Goal: Navigation & Orientation: Find specific page/section

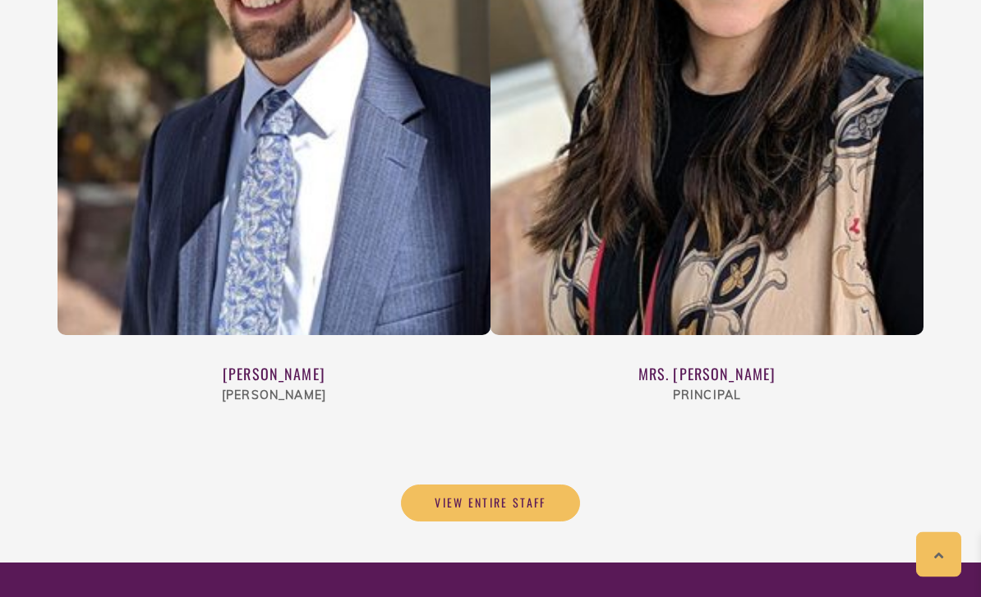
scroll to position [6027, 0]
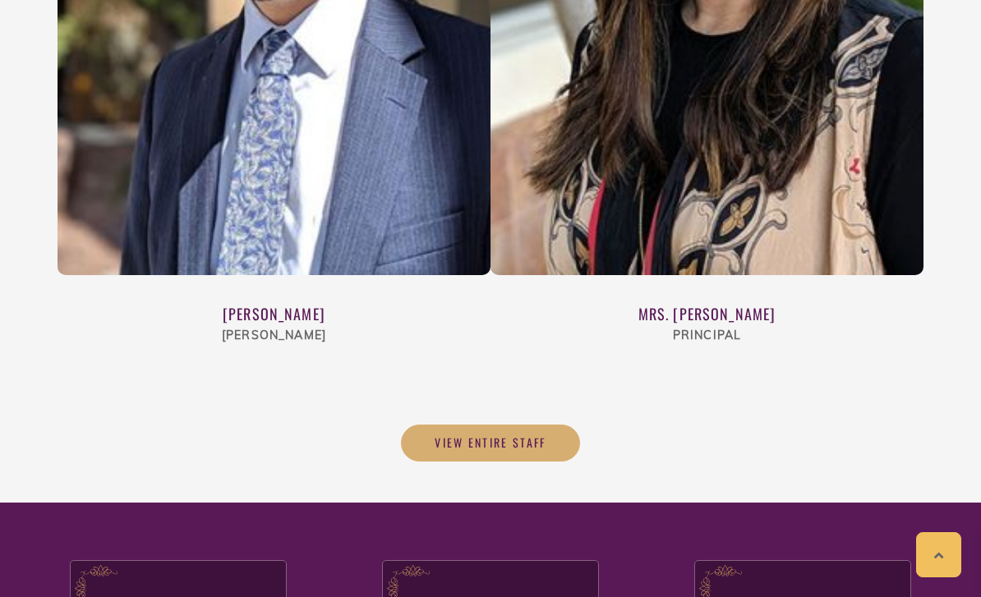
click at [468, 435] on span "View Entire Staff" at bounding box center [491, 442] width 112 height 15
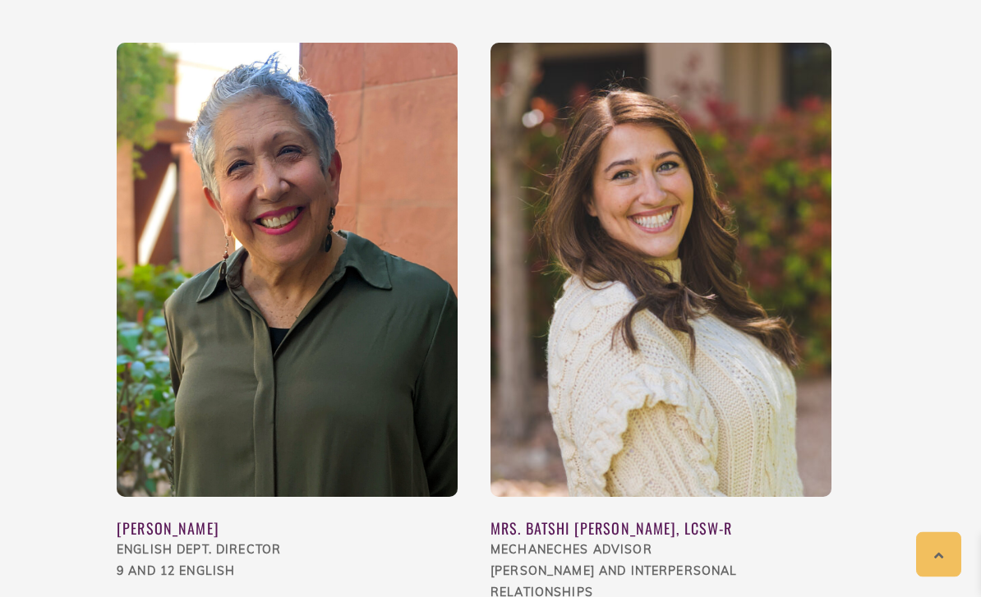
scroll to position [1799, 0]
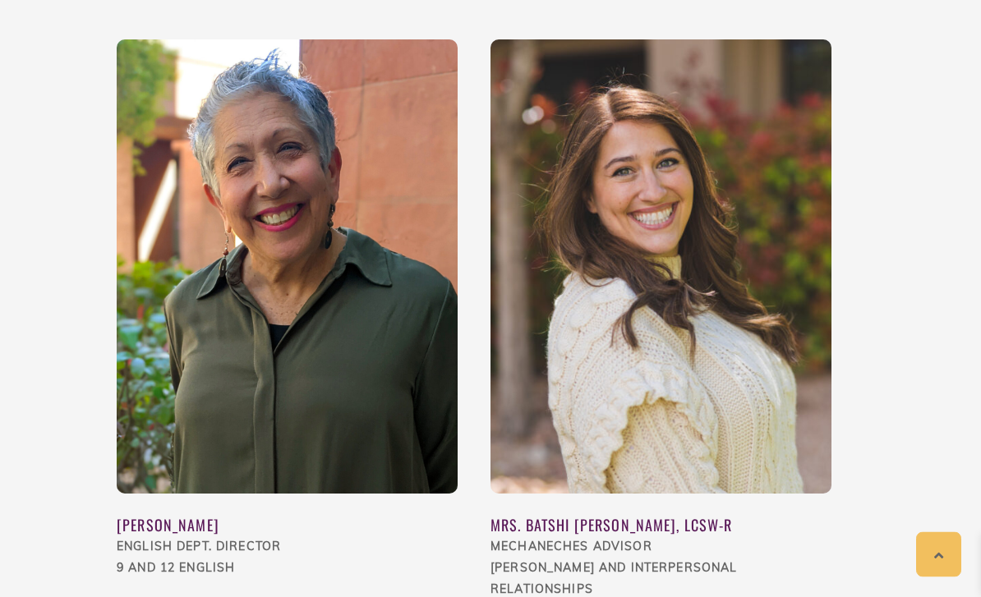
click at [678, 186] on img at bounding box center [660, 267] width 341 height 454
click at [748, 218] on img at bounding box center [660, 267] width 341 height 454
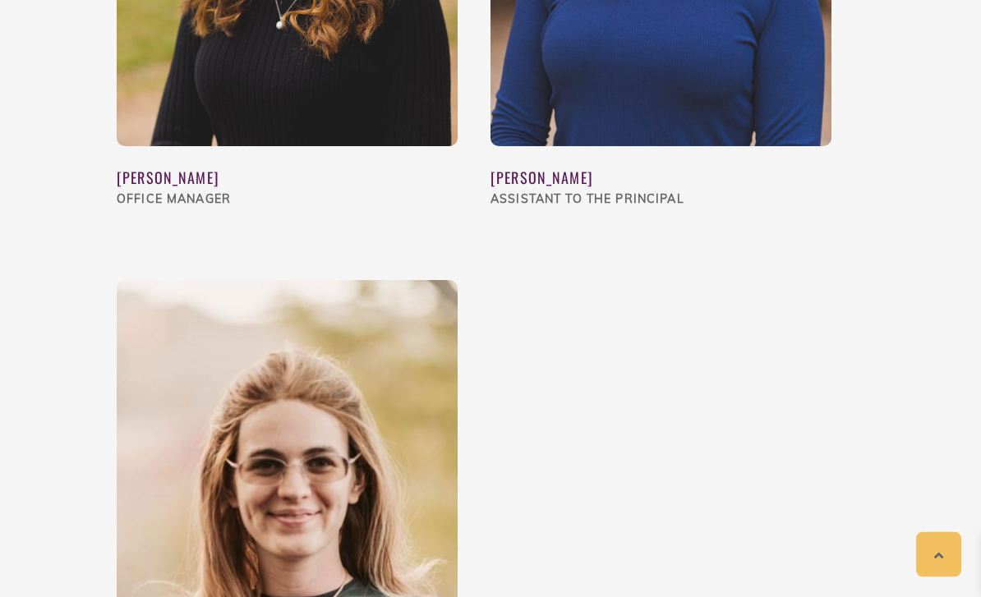
scroll to position [3446, 0]
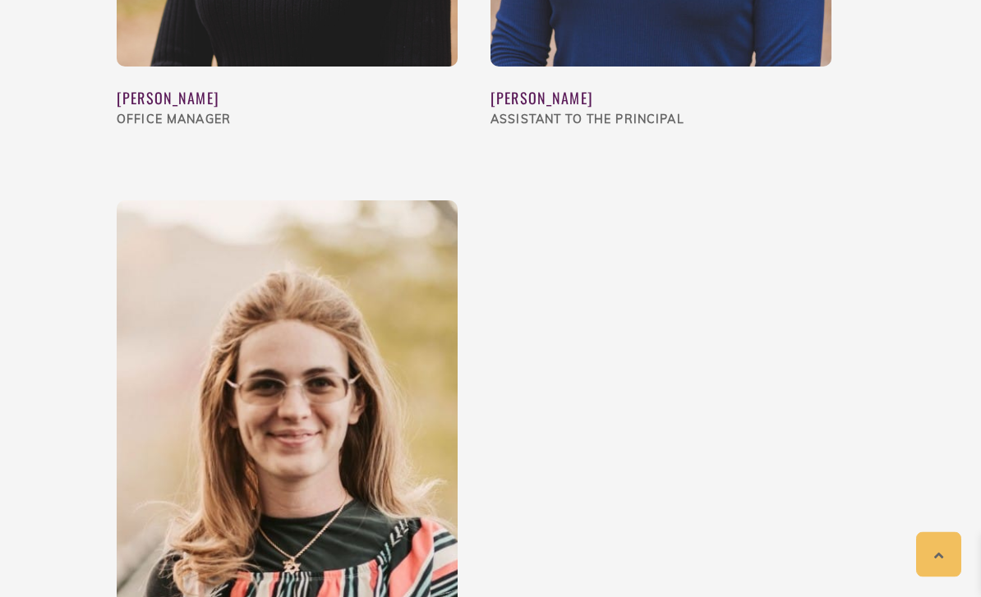
click at [147, 481] on img at bounding box center [287, 428] width 341 height 454
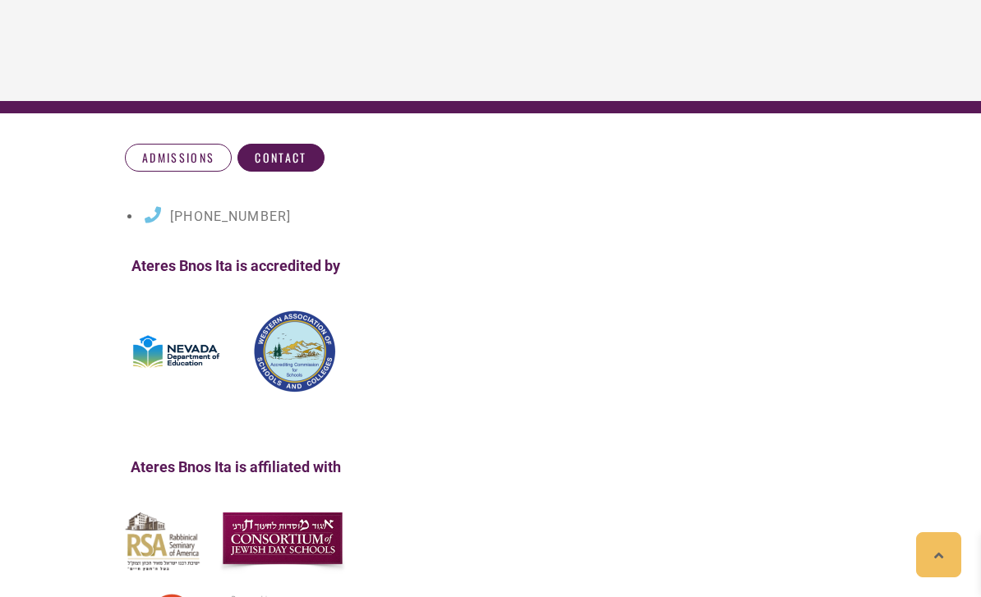
scroll to position [10350, 0]
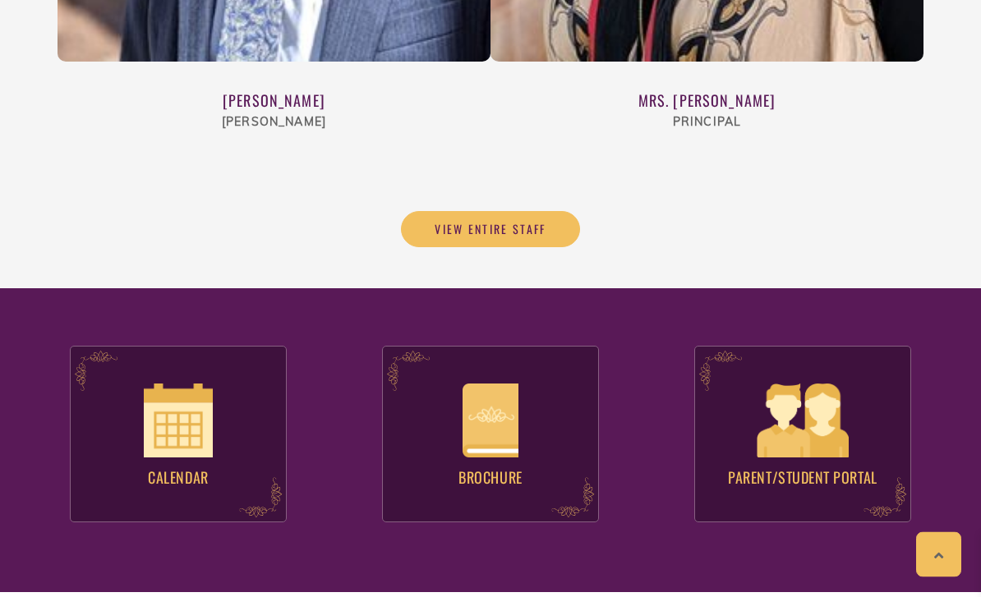
scroll to position [6241, 0]
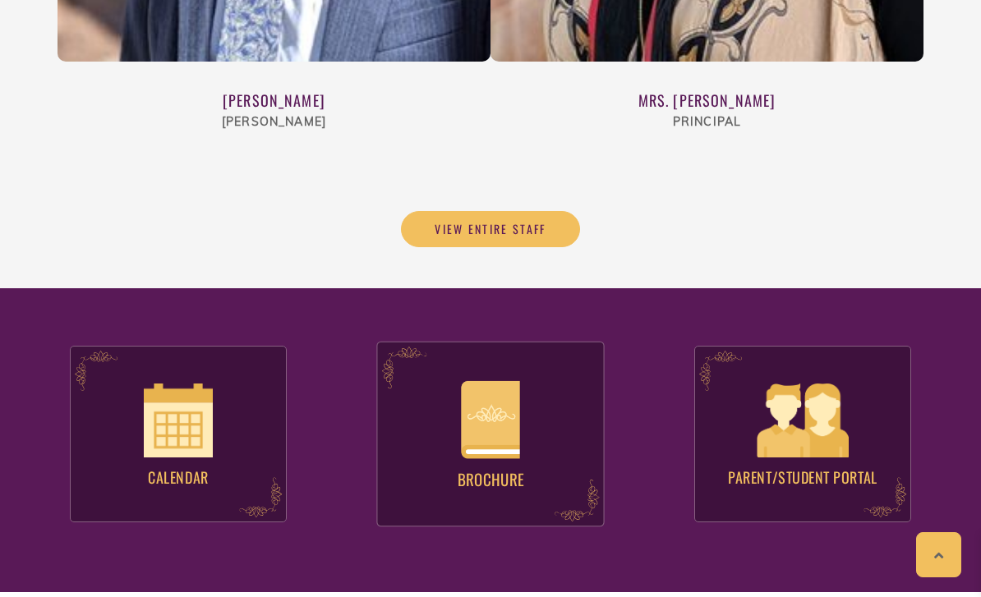
click at [489, 381] on img at bounding box center [490, 419] width 58 height 77
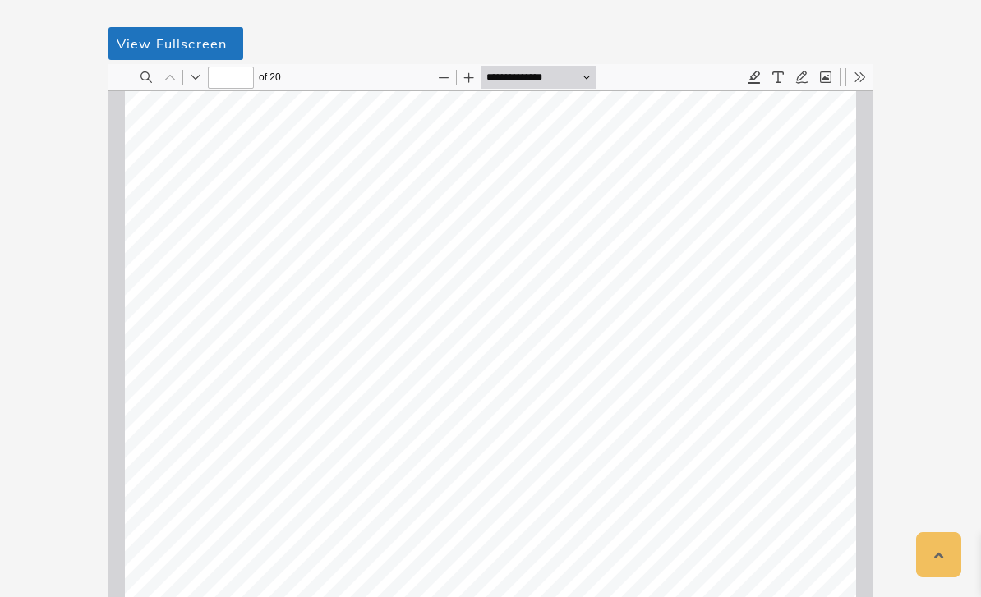
scroll to position [358, 0]
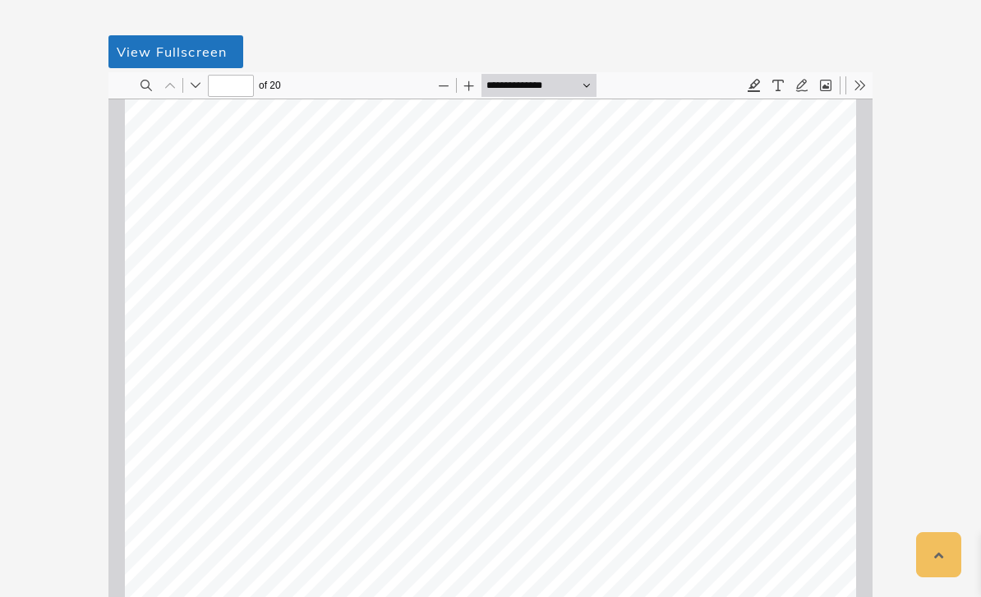
click at [193, 75] on button "Next" at bounding box center [195, 85] width 23 height 23
click at [181, 80] on button "Previous" at bounding box center [170, 85] width 23 height 23
click at [181, 80] on div "Previous Next" at bounding box center [183, 85] width 48 height 23
click at [191, 84] on button "Next" at bounding box center [195, 85] width 23 height 23
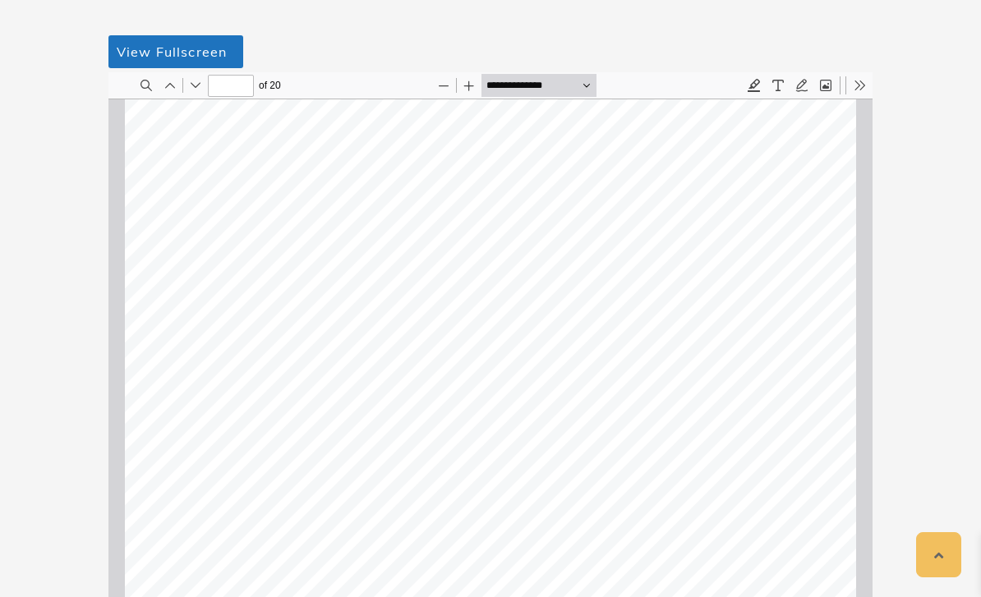
click at [194, 86] on button "Next" at bounding box center [195, 85] width 23 height 23
click at [201, 88] on button "Next" at bounding box center [195, 85] width 23 height 23
click at [195, 85] on button "Next" at bounding box center [195, 85] width 23 height 23
click at [195, 94] on button "Next" at bounding box center [195, 85] width 23 height 23
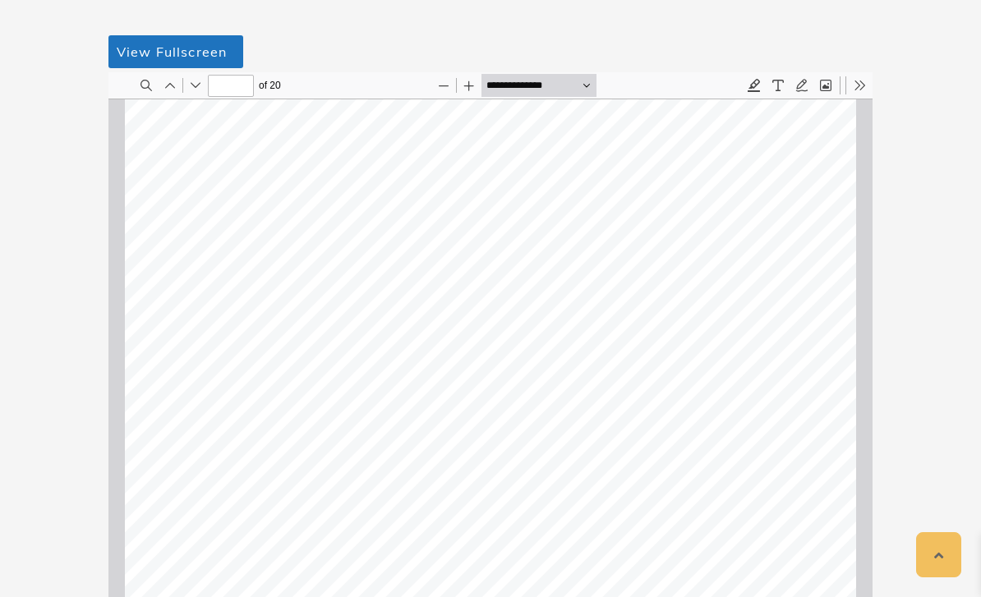
scroll to position [4449, 0]
click at [205, 87] on button "Next" at bounding box center [195, 85] width 23 height 23
type input "*"
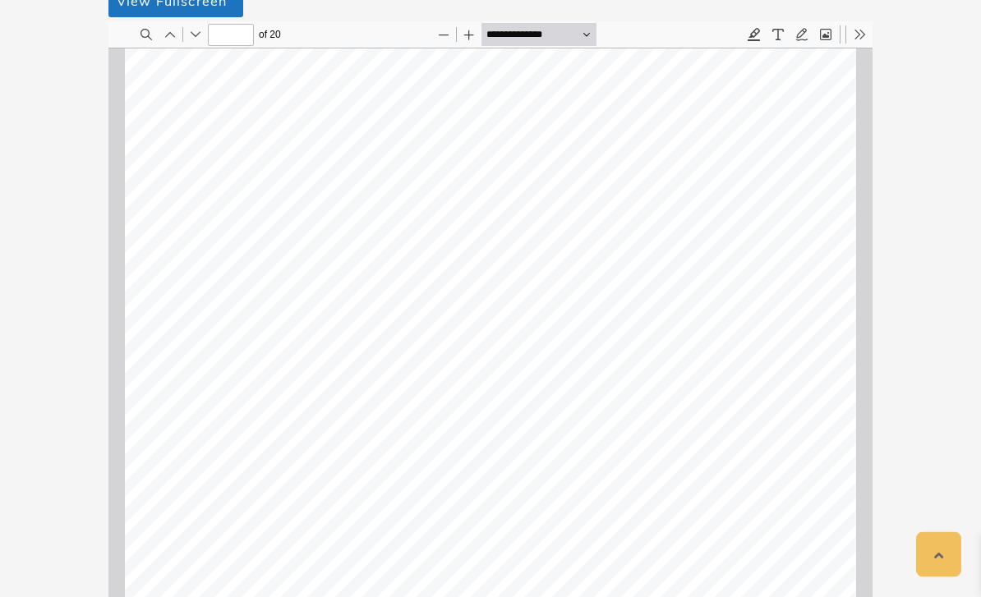
scroll to position [445, 0]
